Goal: Check status: Check status

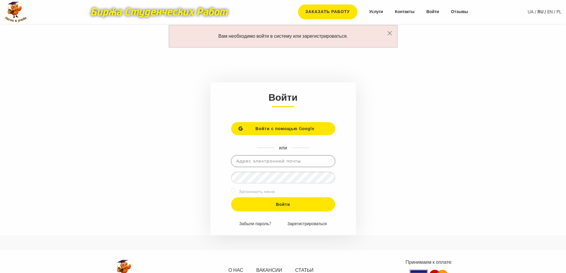
type input "[EMAIL_ADDRESS][DOMAIN_NAME]"
click at [231, 190] on input "checkbox" at bounding box center [233, 190] width 4 height 4
checkbox input "true"
click at [271, 204] on input "Войти" at bounding box center [283, 204] width 104 height 14
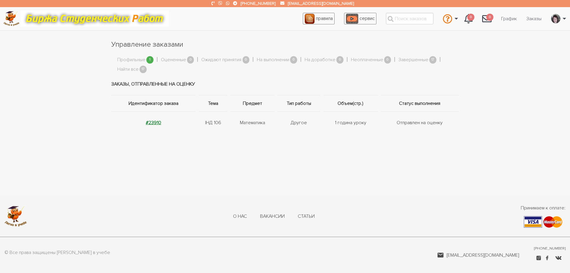
click at [150, 123] on strong "#23910" at bounding box center [153, 123] width 15 height 6
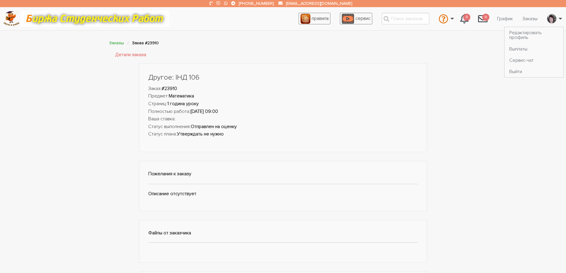
click at [560, 18] on link "\a \a" at bounding box center [552, 19] width 21 height 16
click at [517, 60] on link "Сервис-чат" at bounding box center [533, 60] width 59 height 11
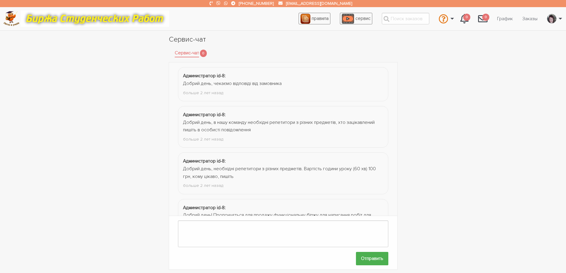
scroll to position [920, 0]
